Goal: Task Accomplishment & Management: Manage account settings

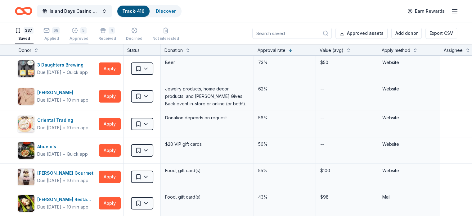
click at [87, 33] on div "5" at bounding box center [83, 30] width 6 height 6
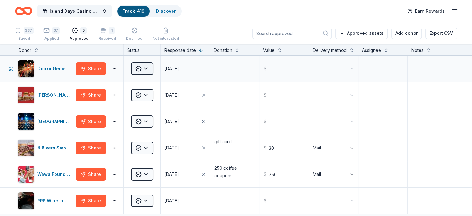
click at [157, 76] on html "Island Days Casino Night Track · 416 Discover Earn Rewards 337 Saved 67 Applied…" at bounding box center [236, 108] width 472 height 216
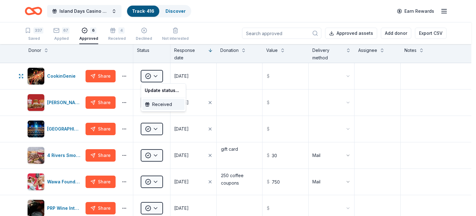
click at [162, 106] on div "Received" at bounding box center [163, 104] width 42 height 11
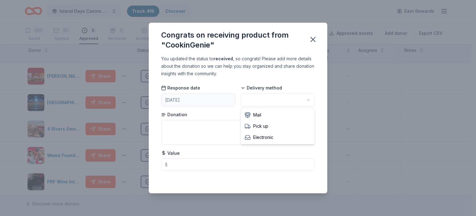
click at [280, 101] on html "Island Days Casino Night Track · 416 Discover Earn Rewards 337 Saved 67 Applied…" at bounding box center [238, 108] width 476 height 216
click at [213, 130] on textarea at bounding box center [238, 132] width 154 height 25
type textarea "200 gift card"
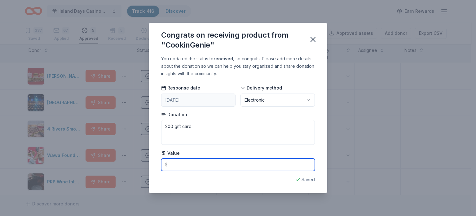
click at [179, 167] on input "text" at bounding box center [238, 164] width 154 height 12
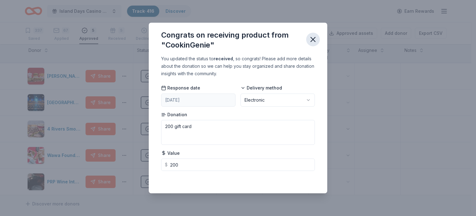
type input "200.00"
click at [315, 39] on icon "button" at bounding box center [313, 39] width 9 height 9
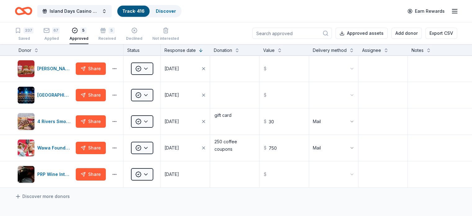
click at [60, 33] on div "67 Applied" at bounding box center [51, 34] width 16 height 14
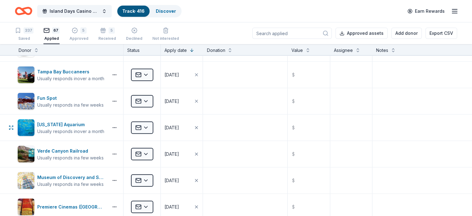
scroll to position [1408, 0]
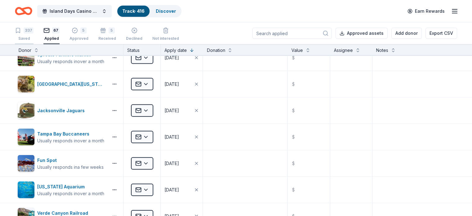
click at [33, 33] on div "337 Saved" at bounding box center [24, 34] width 19 height 14
